Goal: Answer question/provide support

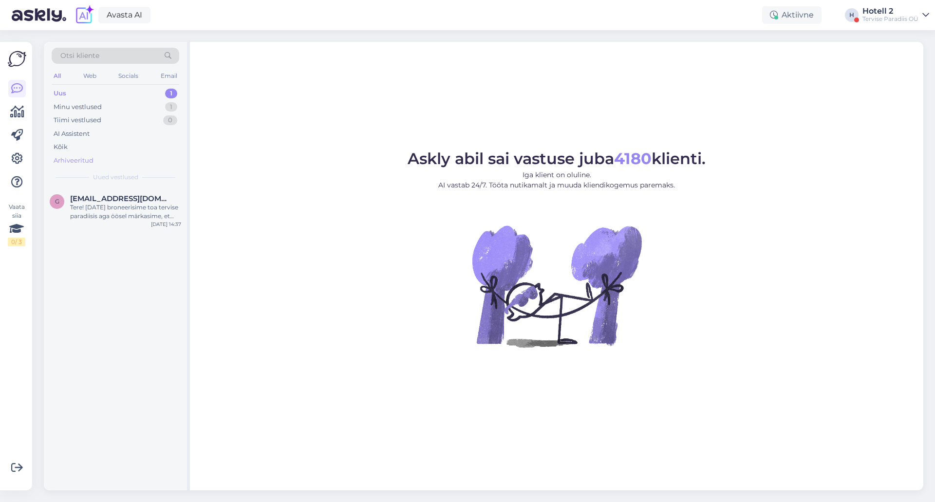
click at [108, 156] on div "Arhiveeritud" at bounding box center [116, 161] width 128 height 14
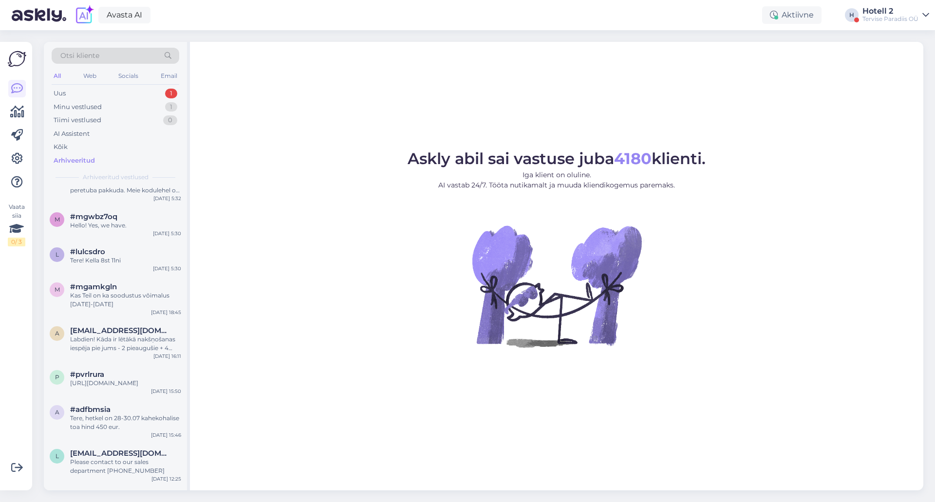
scroll to position [41991, 0]
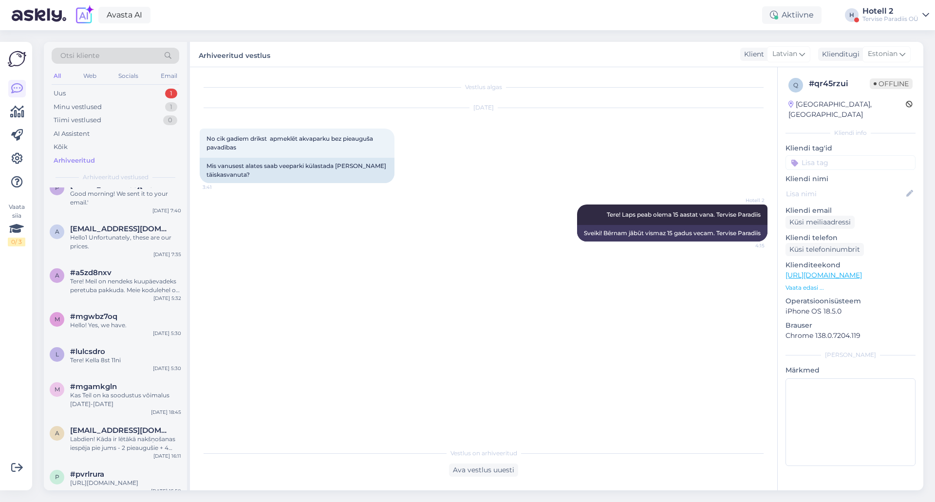
scroll to position [41894, 0]
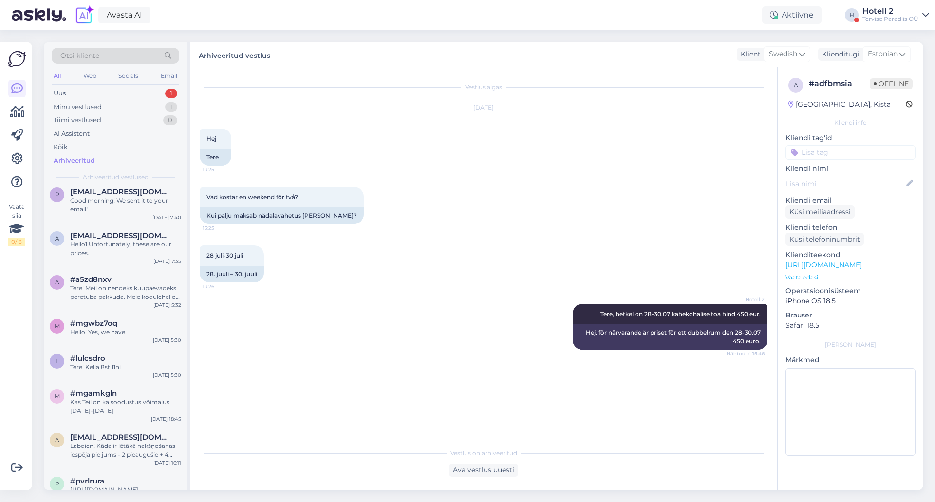
scroll to position [41845, 0]
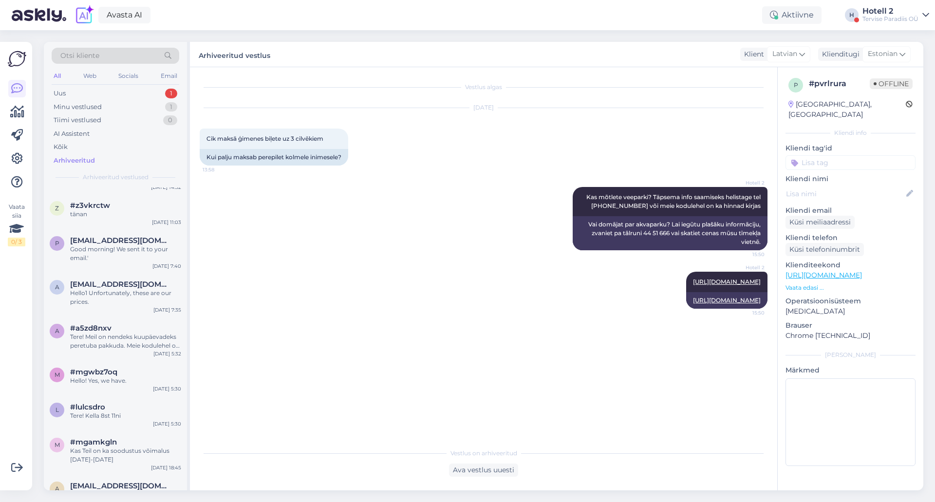
scroll to position [41796, 0]
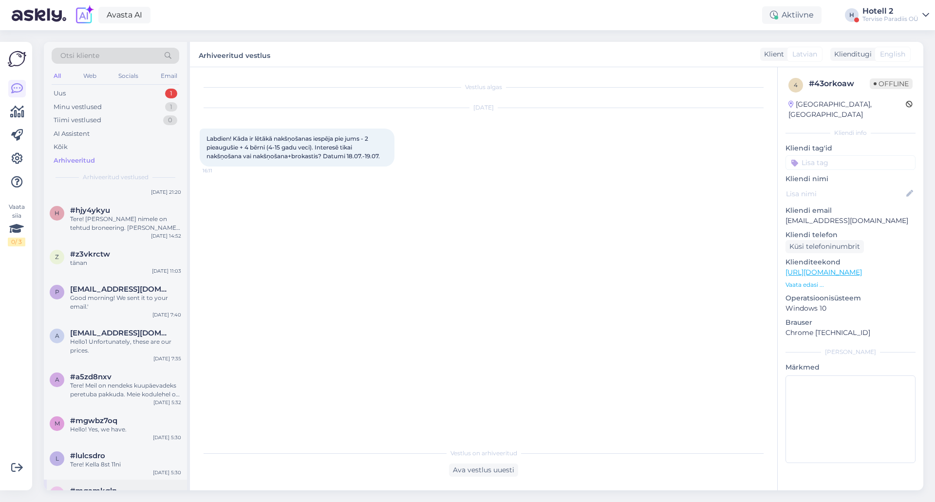
click at [143, 495] on div "Kas Teil on ka soodustus võimalus [DATE]-[DATE]" at bounding box center [125, 504] width 111 height 18
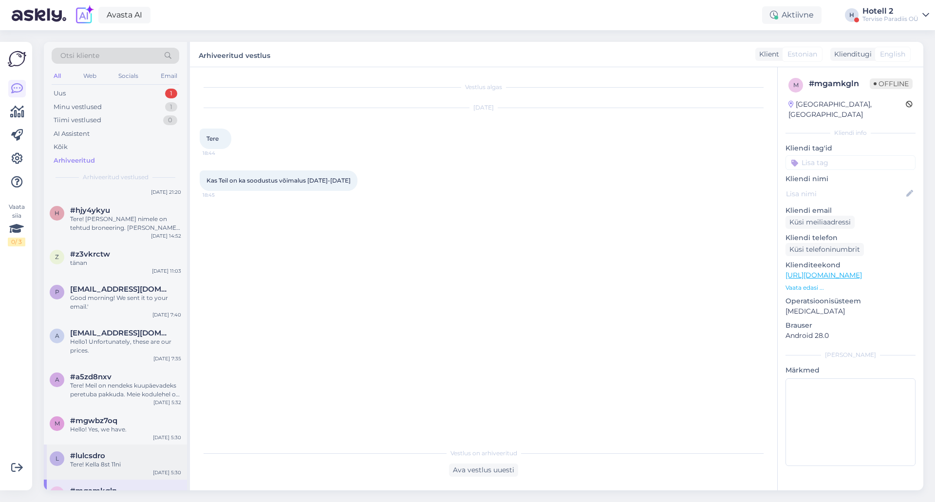
click at [145, 445] on div "l #lulcsdro Tere! Kella 8st 11ni [DATE] 5:30" at bounding box center [115, 462] width 143 height 35
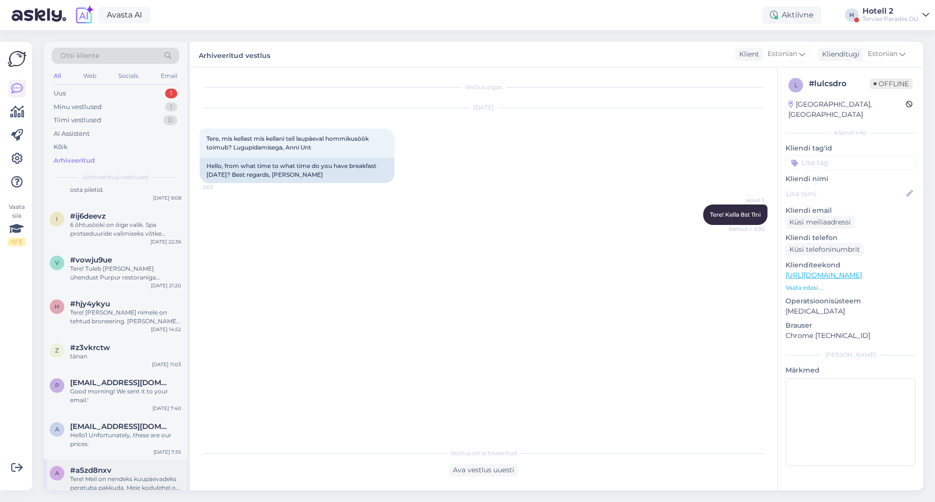
scroll to position [41699, 0]
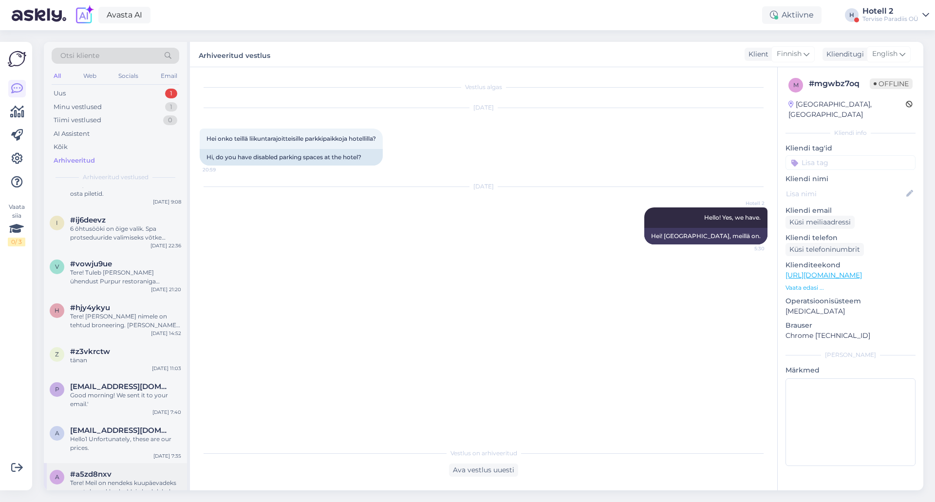
click at [140, 479] on div "Tere! Meil on nendeks kuupäevadeks peretuba pakkuda. Meie kodulehel on hinnaga …" at bounding box center [125, 488] width 111 height 18
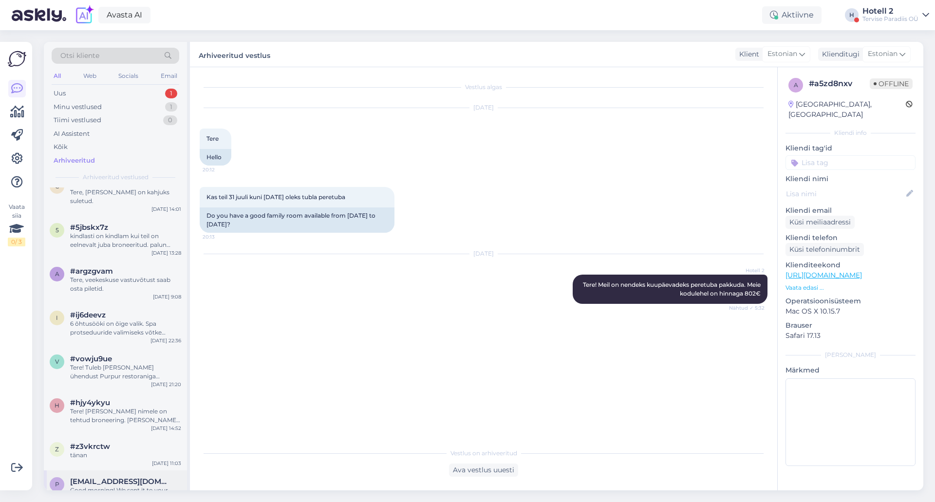
scroll to position [41601, 0]
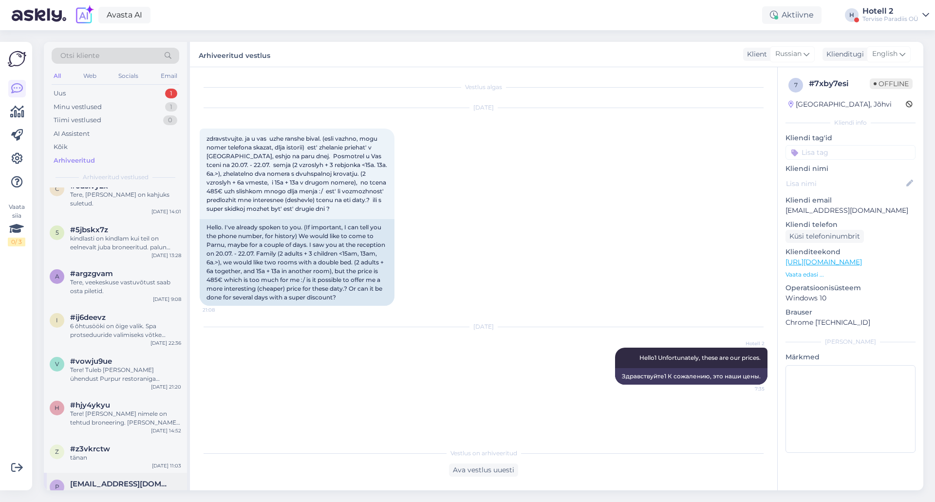
click at [147, 489] on div "Good morning! We sent it to your email.'" at bounding box center [125, 498] width 111 height 18
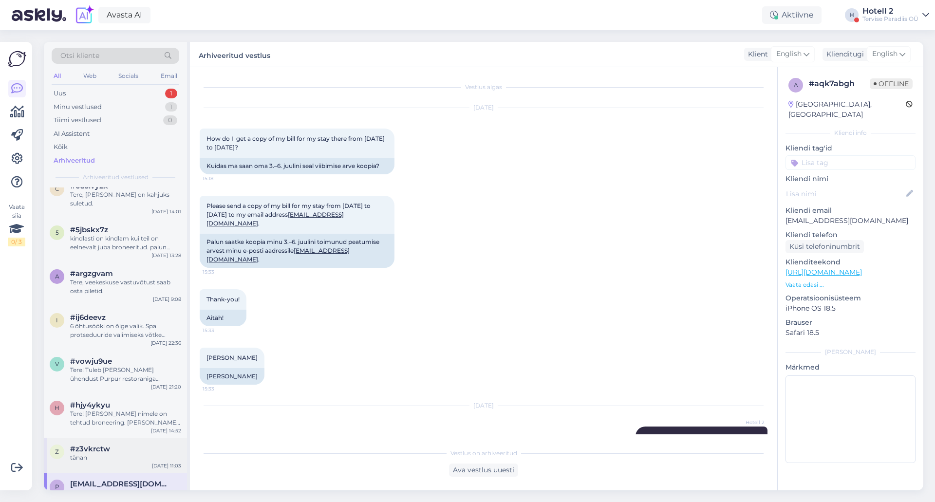
scroll to position [6, 0]
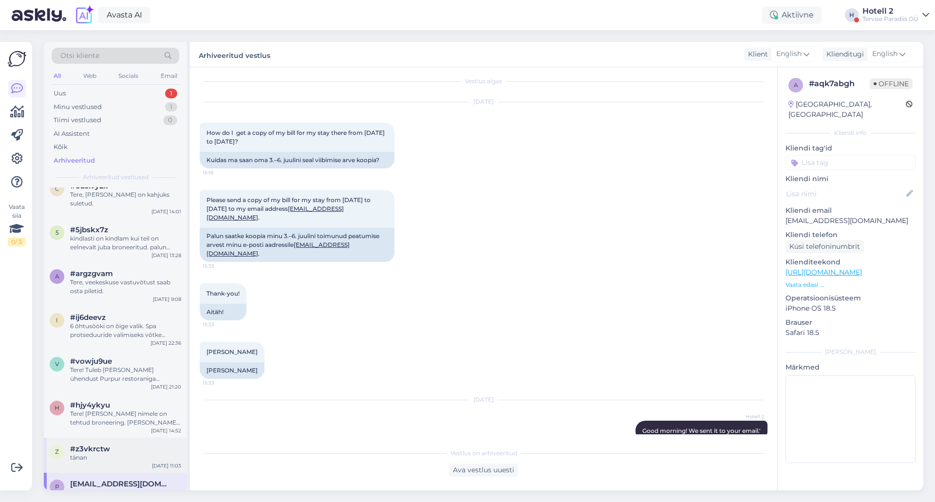
click at [148, 454] on div "tänan" at bounding box center [125, 458] width 111 height 9
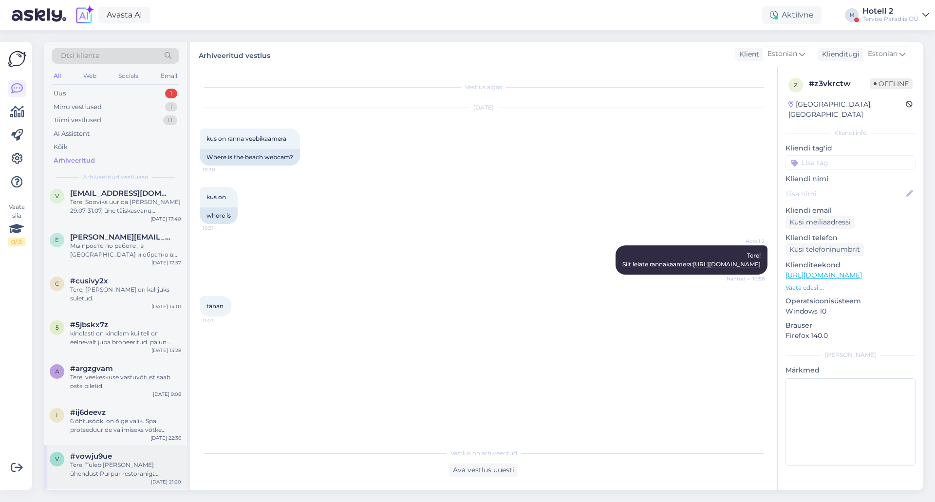
scroll to position [41504, 0]
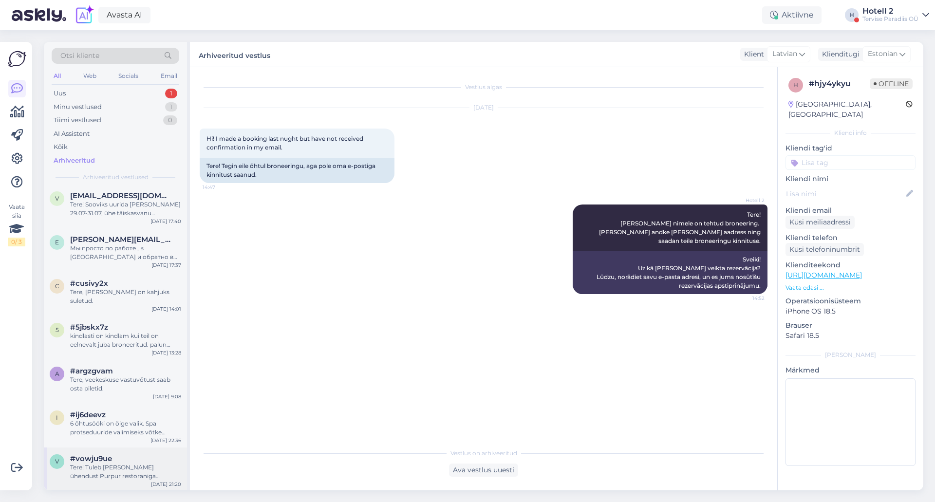
click at [144, 463] on div "Tere! Tuleb [PERSON_NAME] ühendust Purpur restoraniga 4450242 või e posti teel …" at bounding box center [125, 472] width 111 height 18
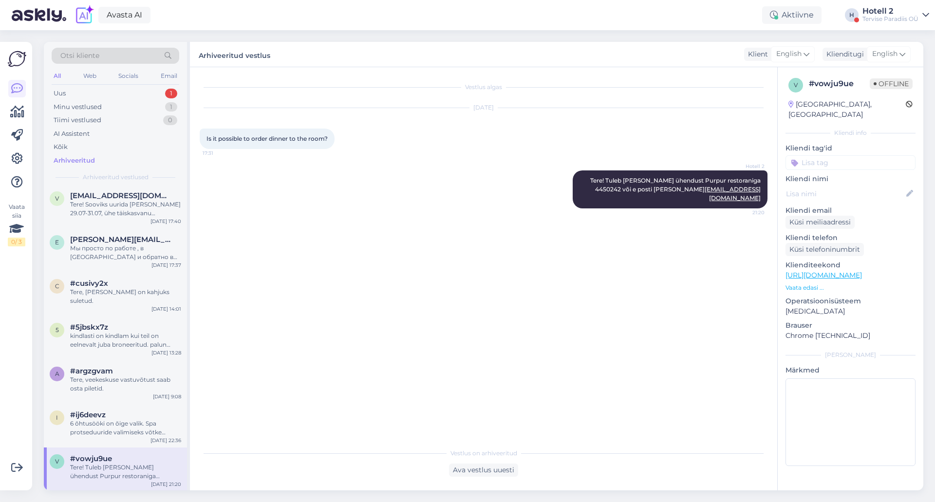
scroll to position [41406, 0]
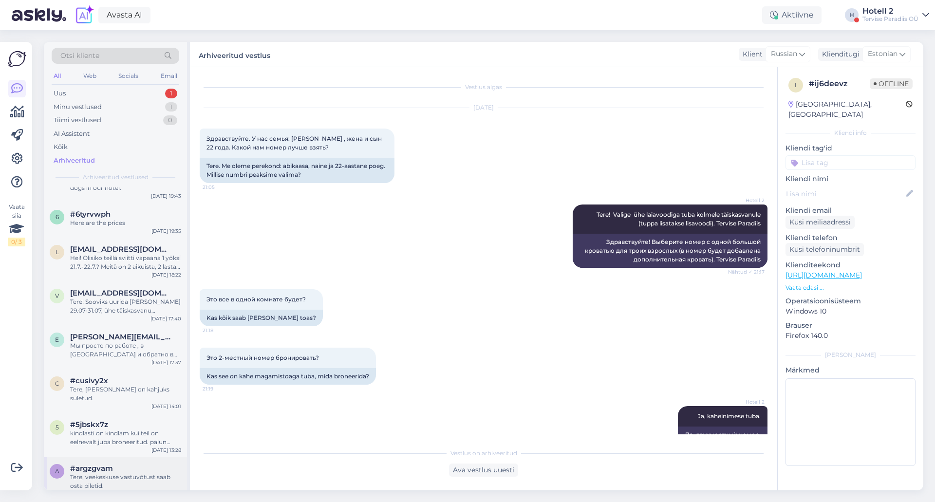
scroll to position [291, 0]
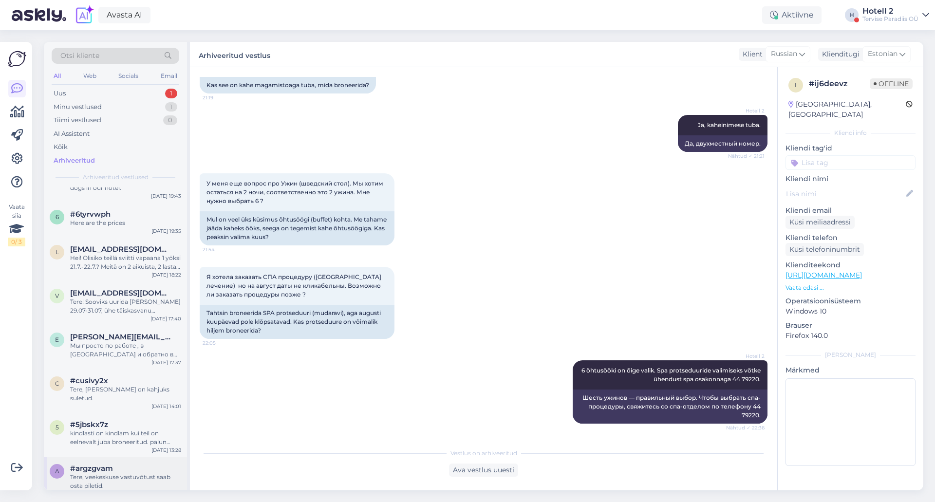
click at [124, 473] on div "Tere, veekeskuse vastuvõtust saab osta piletid." at bounding box center [125, 482] width 111 height 18
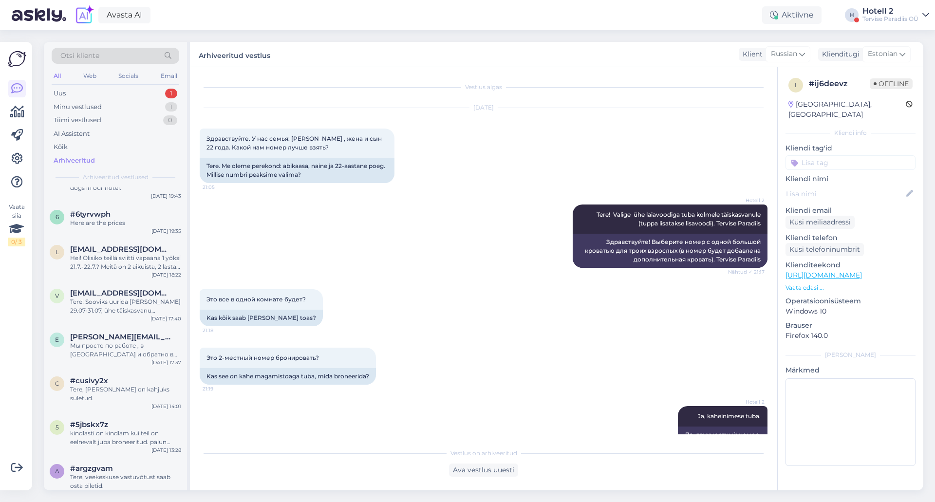
scroll to position [291, 0]
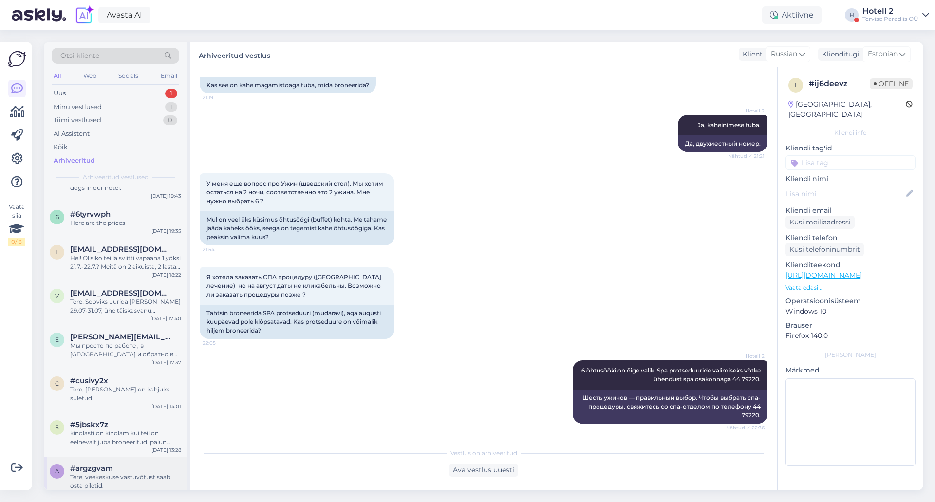
click at [137, 473] on div "Tere, veekeskuse vastuvõtust saab osta piletid." at bounding box center [125, 482] width 111 height 18
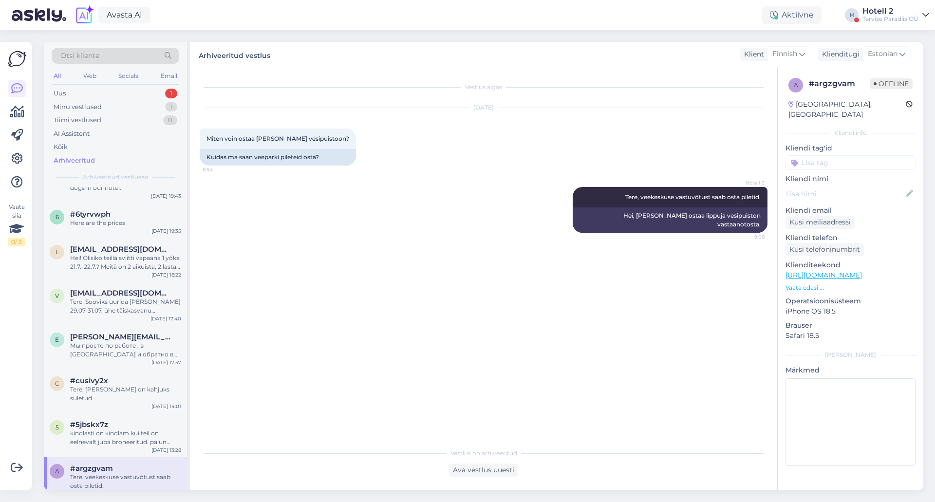
scroll to position [41260, 0]
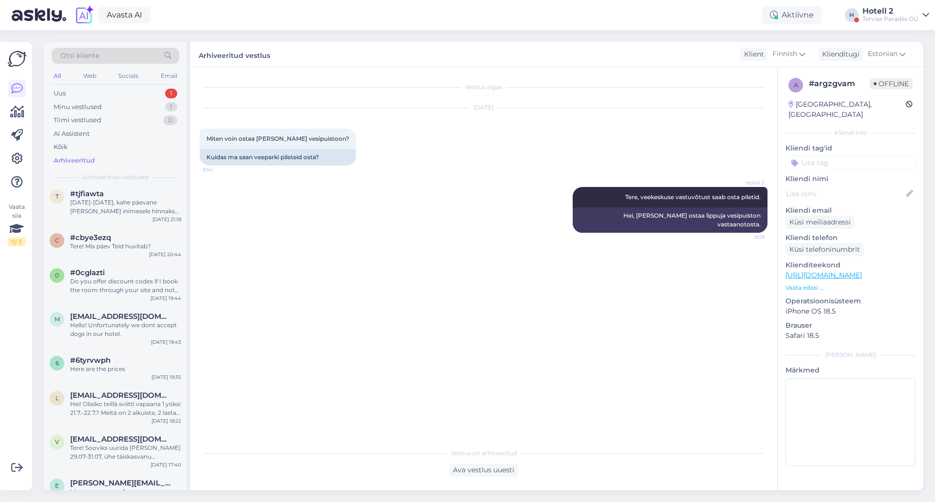
click at [137, 479] on div "[PERSON_NAME][EMAIL_ADDRESS][DOMAIN_NAME]" at bounding box center [125, 483] width 111 height 9
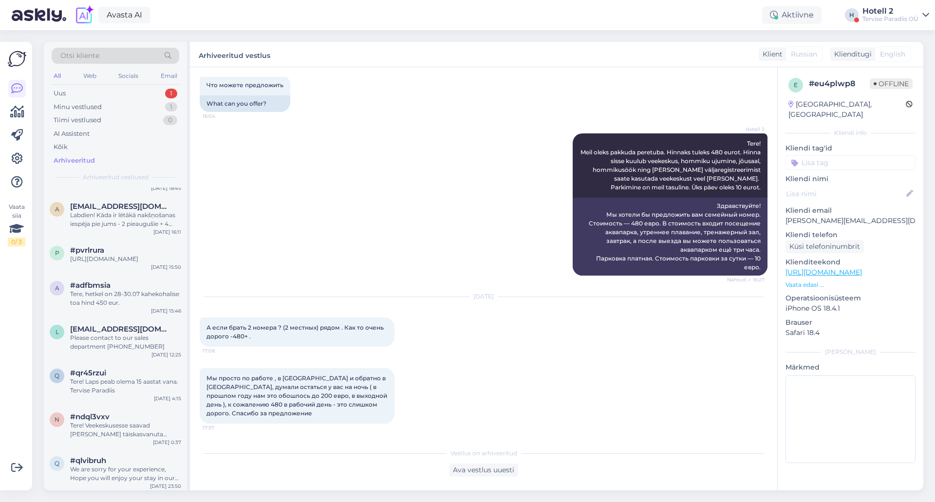
scroll to position [42137, 0]
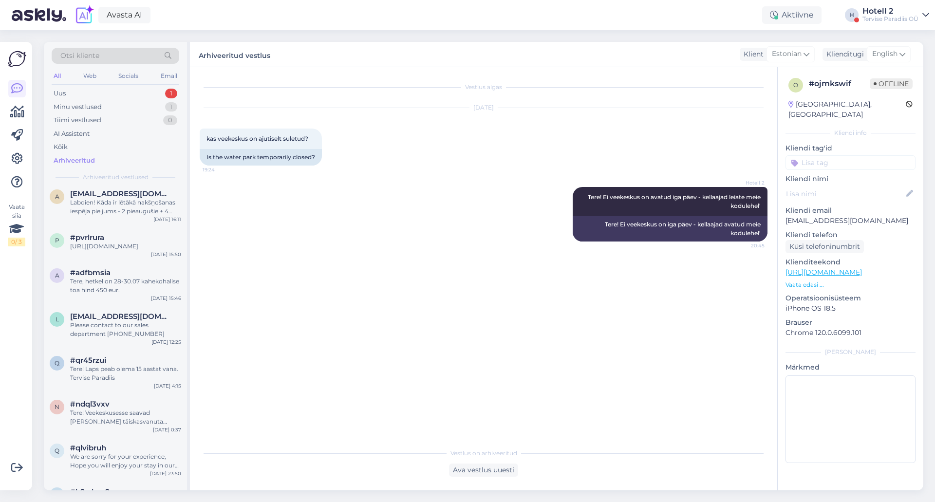
scroll to position [0, 0]
click at [150, 481] on div "k #k9rzhsg9 Номер телефона рецепшена [PERSON_NAME] Пярну [DATE] 21:24" at bounding box center [115, 503] width 143 height 44
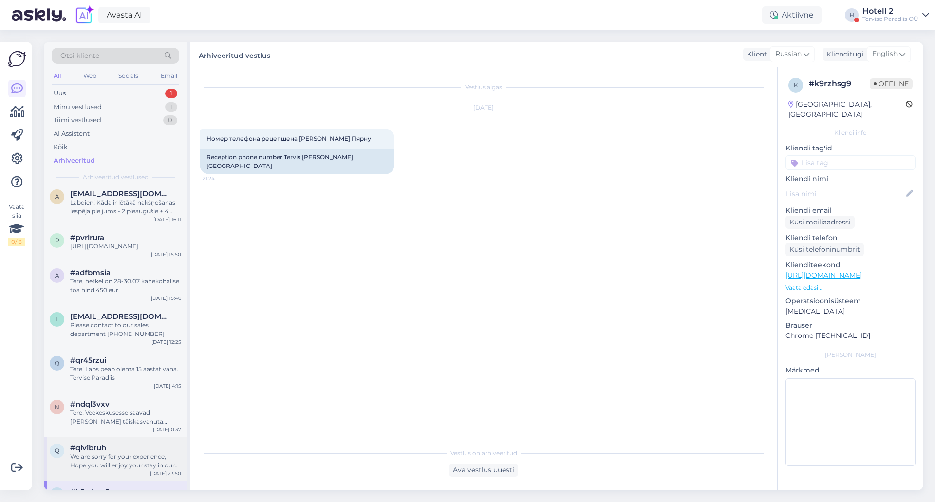
click at [151, 437] on div "q #qlvibruh We are sorry for your experience, Hope you will enjoy your stay in …" at bounding box center [115, 459] width 143 height 44
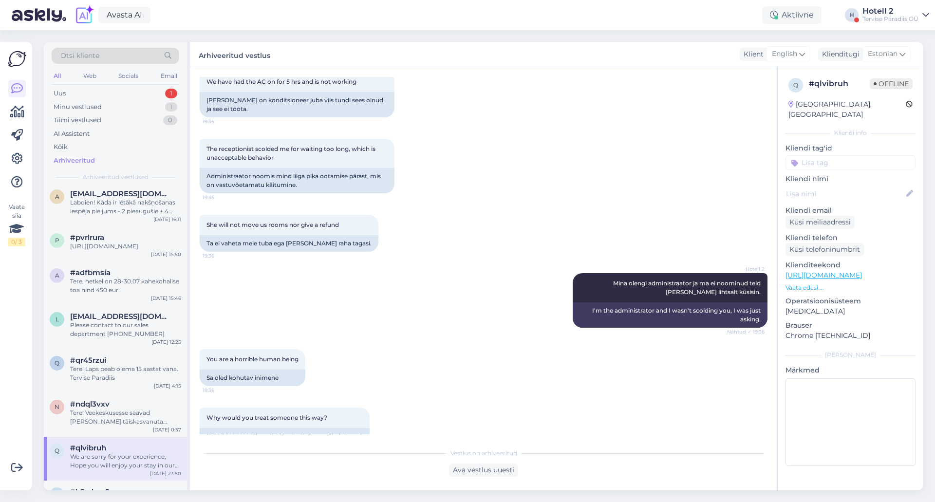
scroll to position [292, 0]
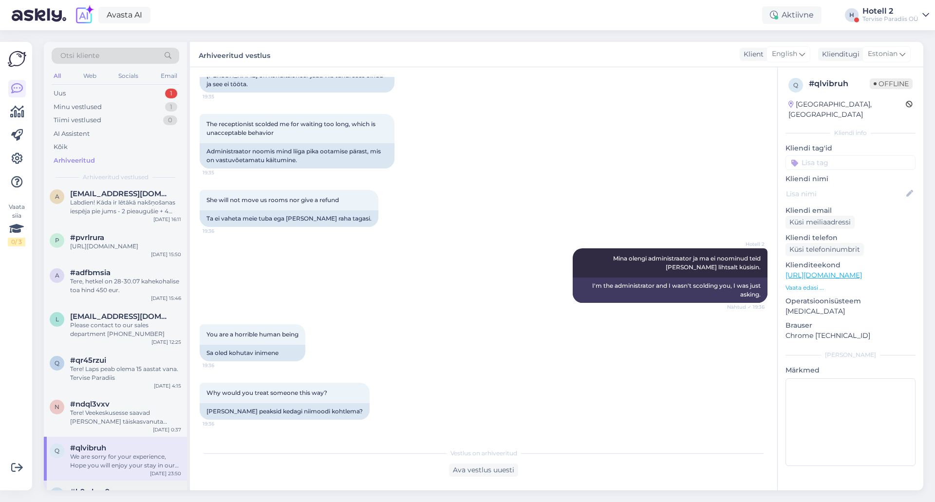
click at [153, 496] on div "Номер телефона рецепшена [PERSON_NAME] Пярну" at bounding box center [125, 505] width 111 height 18
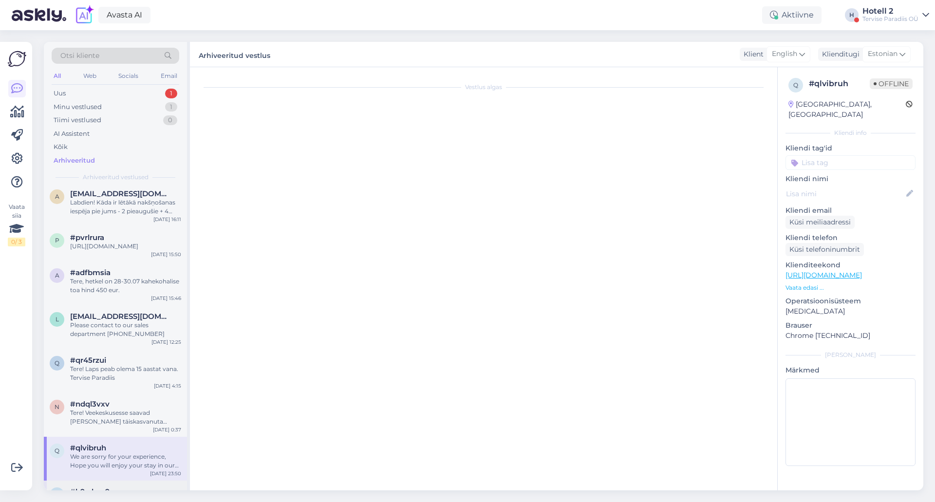
scroll to position [0, 0]
